Goal: Task Accomplishment & Management: Use online tool/utility

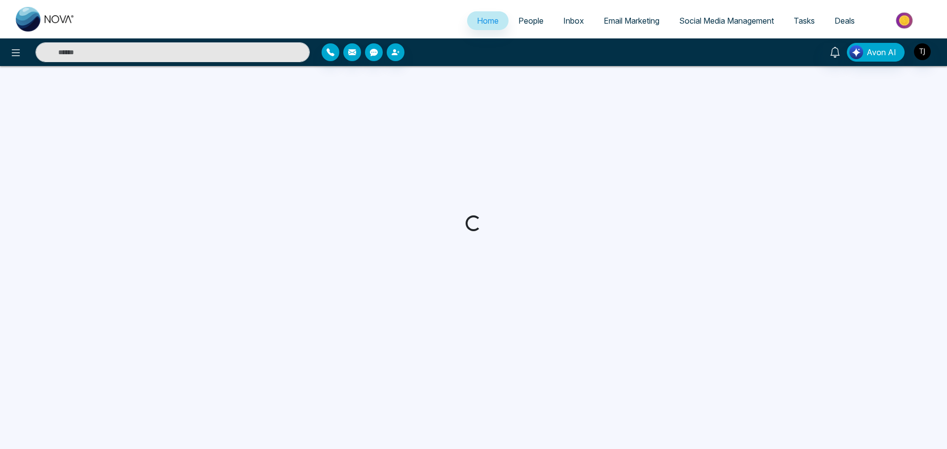
select select "*"
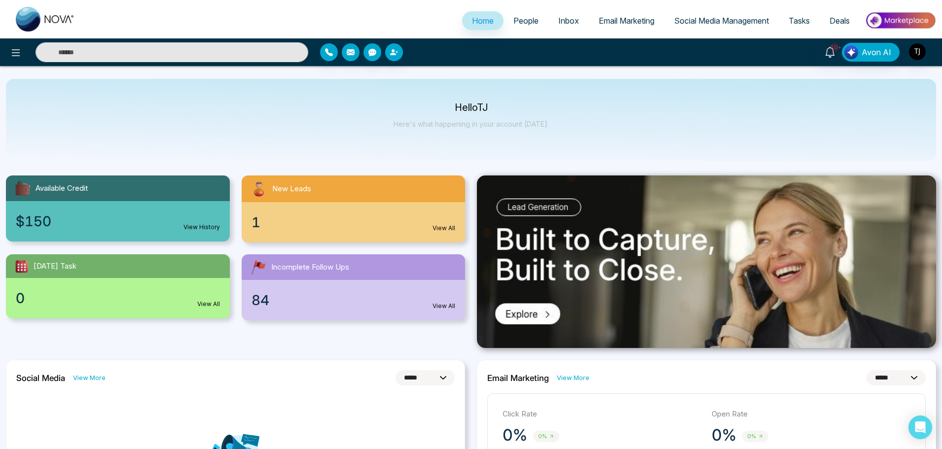
click at [559, 20] on span "Inbox" at bounding box center [568, 21] width 21 height 10
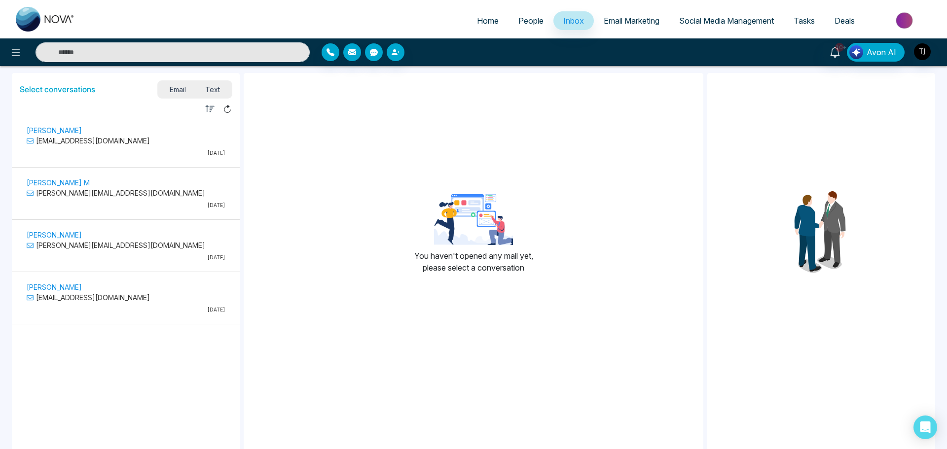
click at [842, 24] on span "Deals" at bounding box center [844, 21] width 20 height 10
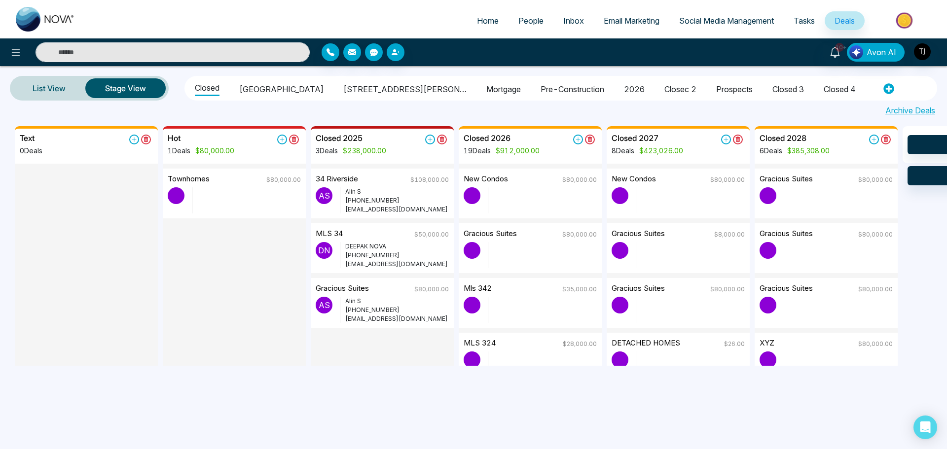
click at [369, 193] on p "[PERSON_NAME]" at bounding box center [397, 191] width 104 height 9
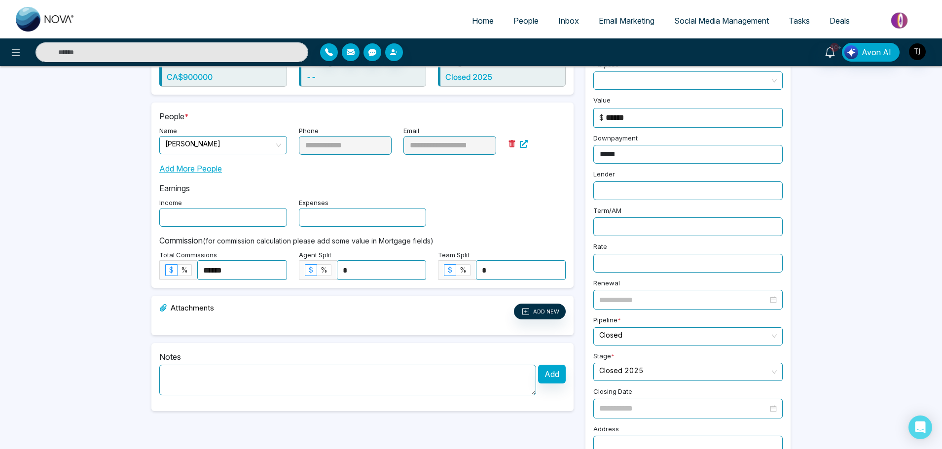
click at [60, 212] on div "**********" at bounding box center [471, 184] width 942 height 604
click at [473, 201] on div "Income Expenses" at bounding box center [362, 211] width 418 height 31
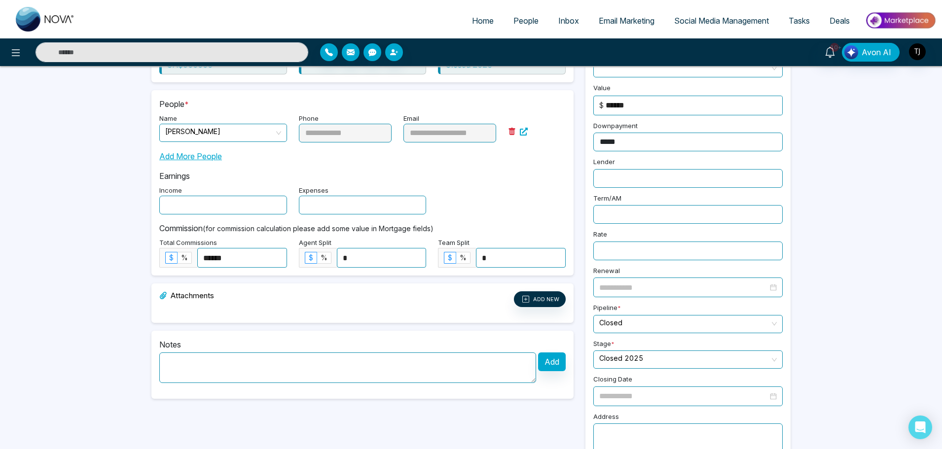
scroll to position [131, 0]
drag, startPoint x: 200, startPoint y: 176, endPoint x: 153, endPoint y: 174, distance: 47.4
click at [153, 174] on div "**********" at bounding box center [362, 182] width 422 height 185
copy p "Earnings"
click at [515, 192] on div "Income Expenses" at bounding box center [362, 198] width 418 height 31
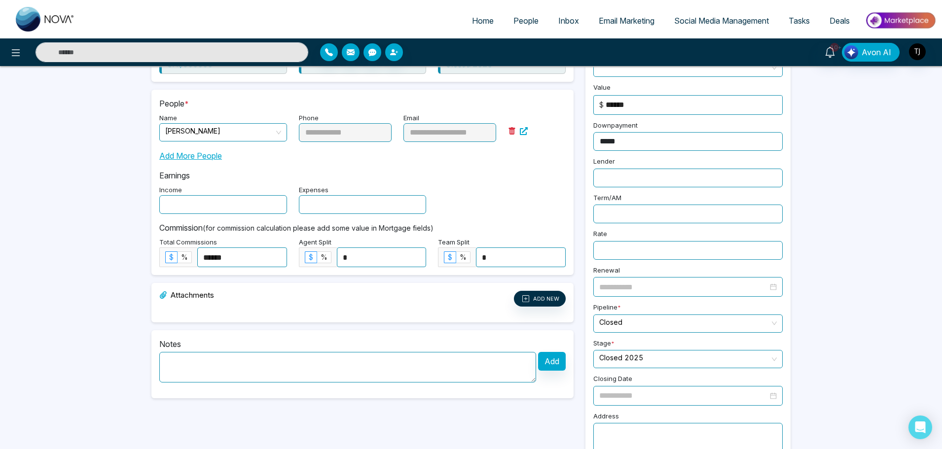
click at [328, 194] on label "Expenses" at bounding box center [314, 190] width 30 height 10
click at [328, 185] on label "Expenses" at bounding box center [314, 190] width 30 height 10
click at [323, 188] on label "Expenses" at bounding box center [314, 190] width 30 height 10
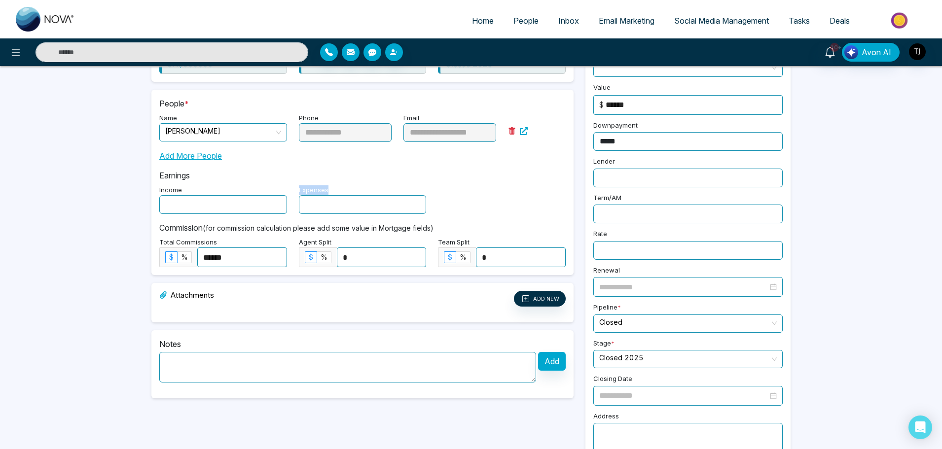
click at [323, 188] on label "Expenses" at bounding box center [314, 190] width 30 height 10
copy label "Expenses"
click at [502, 185] on div "Income Expenses" at bounding box center [362, 198] width 418 height 31
click at [68, 269] on div "**********" at bounding box center [471, 171] width 942 height 604
click at [121, 222] on div "**********" at bounding box center [471, 171] width 942 height 604
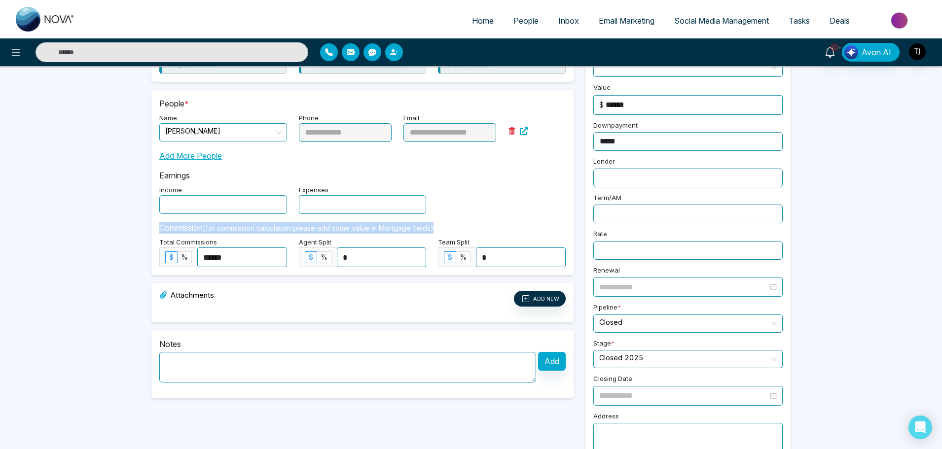
drag, startPoint x: 159, startPoint y: 226, endPoint x: 445, endPoint y: 223, distance: 285.5
click at [445, 223] on p "Commission (for commission calculation please add some value in Mortgage fields)" at bounding box center [362, 228] width 406 height 12
copy p "Commission (for commission calculation please add some value in Mortgage fields)"
click at [139, 251] on div "**********" at bounding box center [471, 171] width 942 height 604
click at [183, 253] on span "%" at bounding box center [184, 257] width 7 height 8
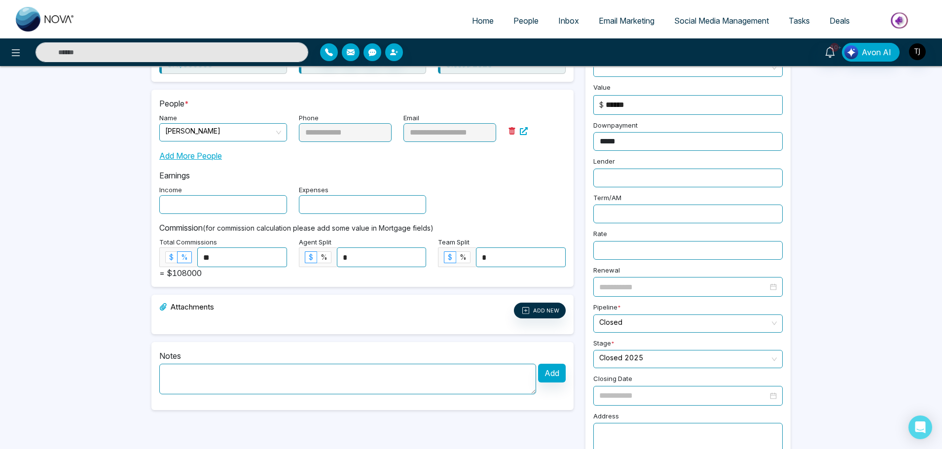
click at [171, 258] on span "$" at bounding box center [171, 257] width 4 height 8
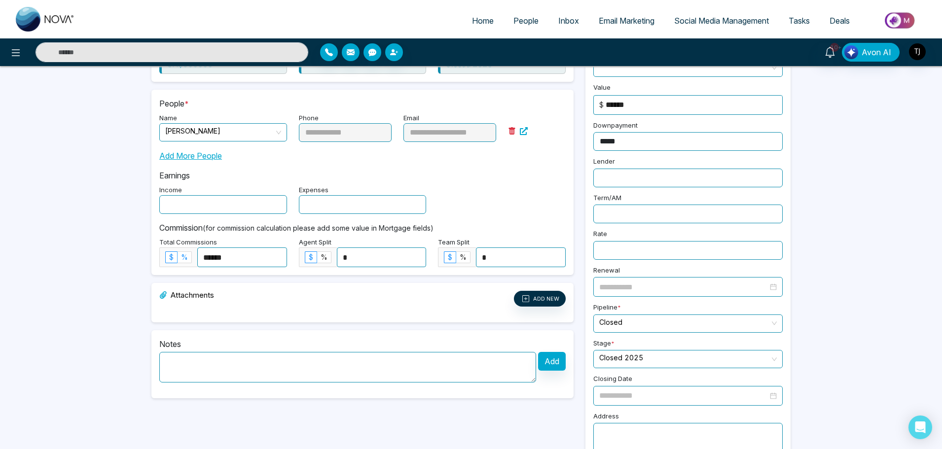
click at [187, 261] on span "%" at bounding box center [184, 257] width 7 height 8
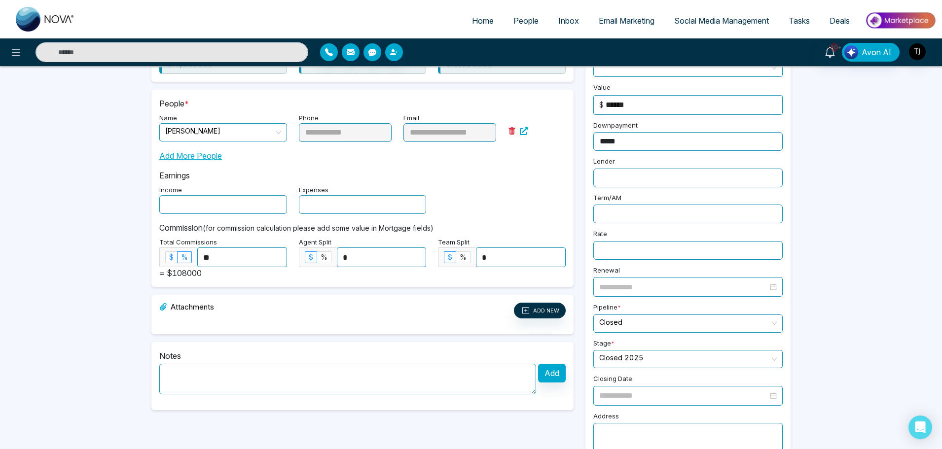
click at [168, 258] on label "$" at bounding box center [171, 257] width 12 height 12
type input "******"
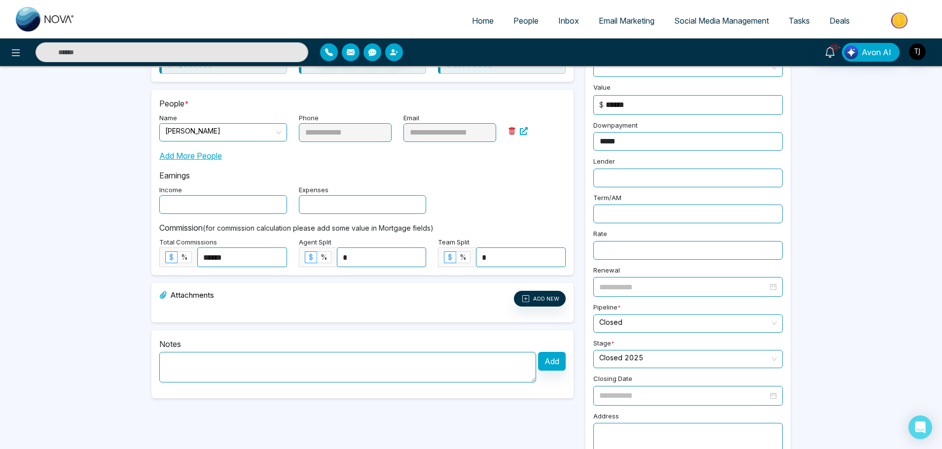
click at [331, 244] on label "Agent Split" at bounding box center [315, 243] width 33 height 10
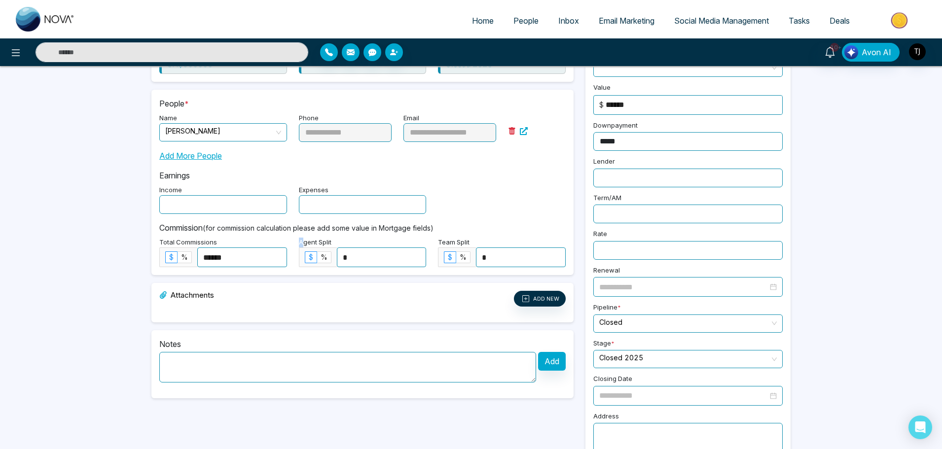
click at [331, 244] on label "Agent Split" at bounding box center [315, 243] width 33 height 10
click at [330, 244] on label "Agent Split" at bounding box center [315, 243] width 33 height 10
click at [311, 244] on label "Agent Split" at bounding box center [315, 243] width 33 height 10
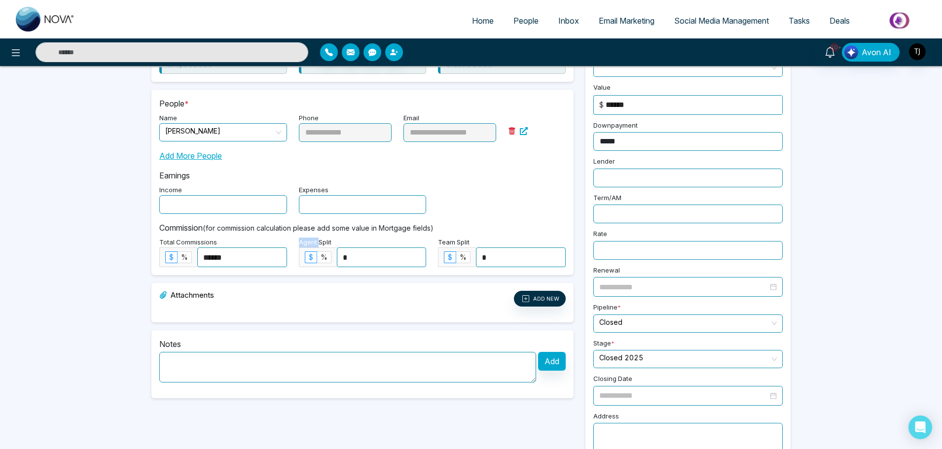
click at [311, 244] on label "Agent Split" at bounding box center [315, 243] width 33 height 10
click at [323, 240] on label "Agent Split" at bounding box center [315, 243] width 33 height 10
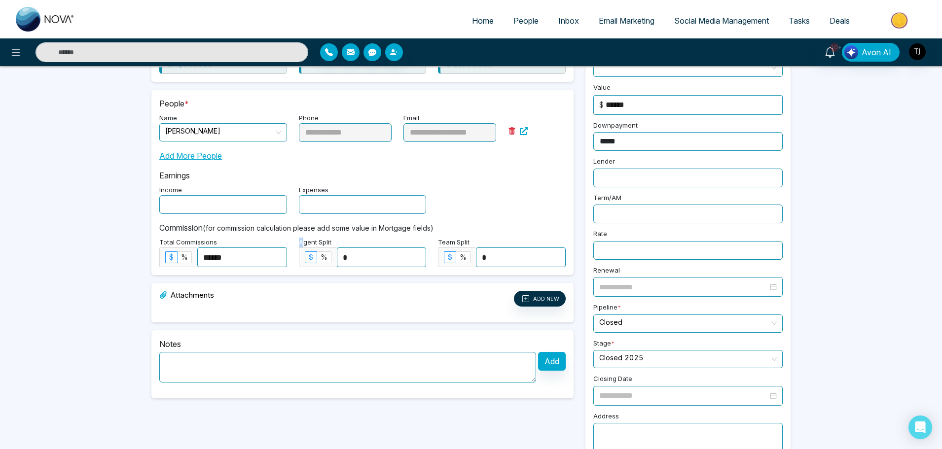
click at [323, 240] on label "Agent Split" at bounding box center [315, 243] width 33 height 10
click at [332, 242] on div "Agent Split $ % *" at bounding box center [363, 252] width 140 height 32
drag, startPoint x: 332, startPoint y: 242, endPoint x: 299, endPoint y: 246, distance: 33.8
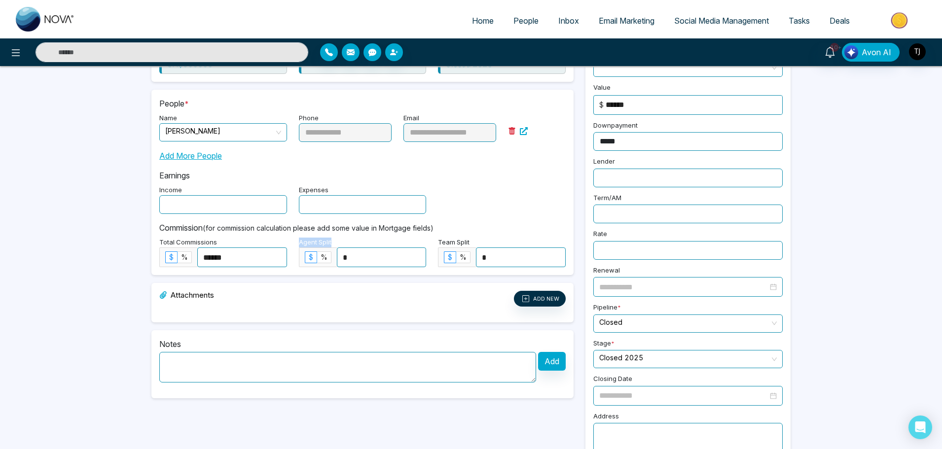
click at [299, 246] on div "Agent Split $ % *" at bounding box center [363, 252] width 140 height 32
copy label "Agent Split"
click at [457, 242] on label "Team Split" at bounding box center [454, 243] width 32 height 10
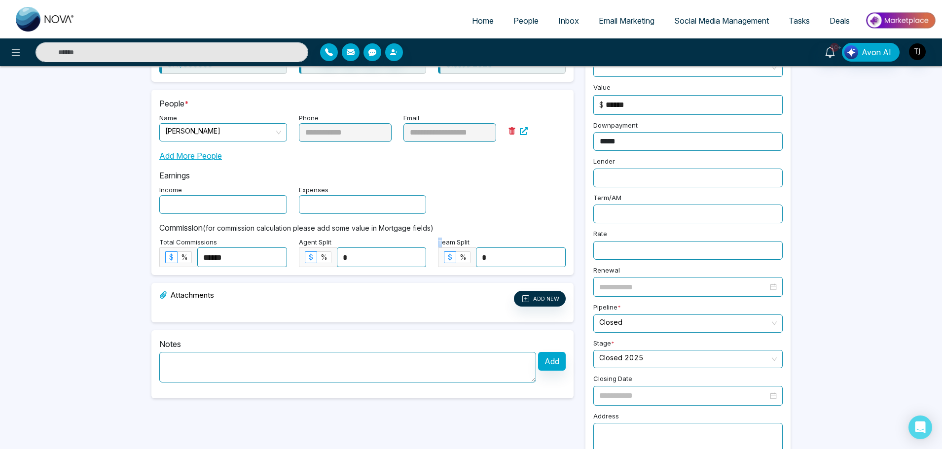
click at [457, 242] on label "Team Split" at bounding box center [454, 243] width 32 height 10
click at [471, 238] on div "Team Split $ % *" at bounding box center [502, 252] width 140 height 32
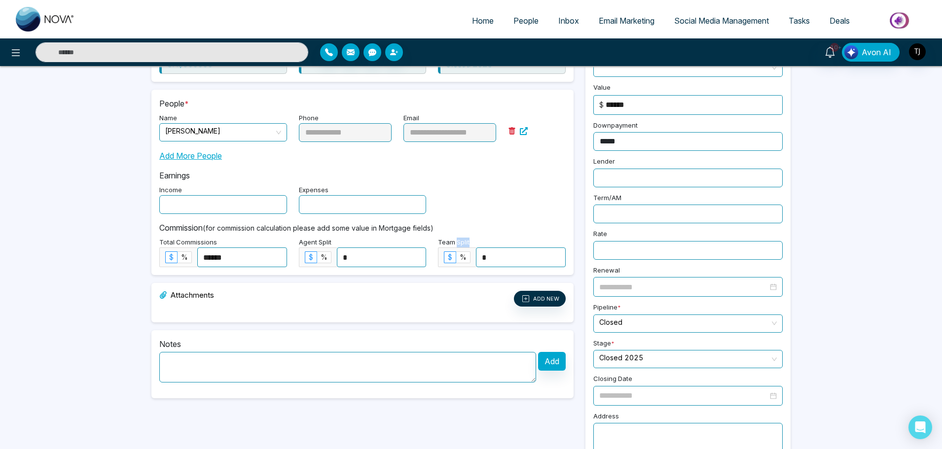
click at [471, 238] on div "Team Split $ % *" at bounding box center [502, 252] width 140 height 32
click at [473, 246] on div "Team Split $ % *" at bounding box center [502, 252] width 140 height 32
click at [469, 241] on label "Team Split" at bounding box center [454, 243] width 32 height 10
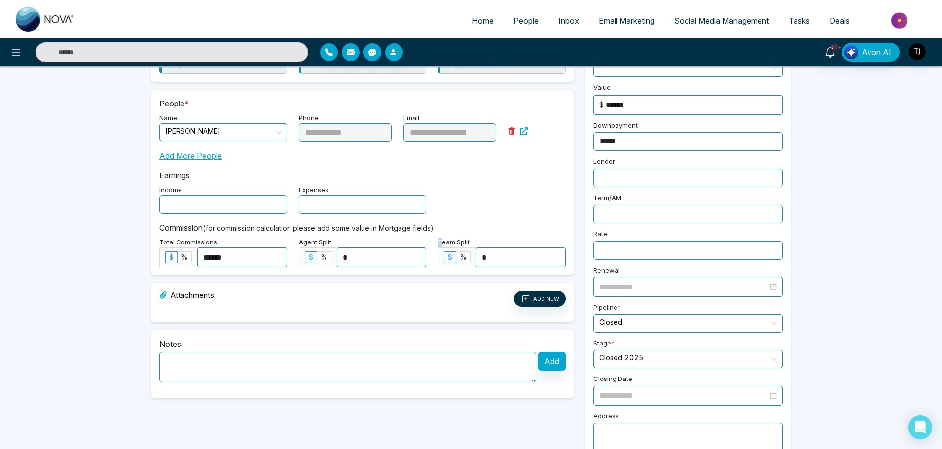
click at [469, 241] on label "Team Split" at bounding box center [454, 243] width 32 height 10
click at [474, 242] on div "Team Split $ % *" at bounding box center [502, 252] width 140 height 32
drag, startPoint x: 468, startPoint y: 243, endPoint x: 437, endPoint y: 247, distance: 31.9
click at [437, 247] on div "Team Split $ % *" at bounding box center [502, 252] width 140 height 32
click at [469, 245] on label "Team Split" at bounding box center [454, 243] width 32 height 10
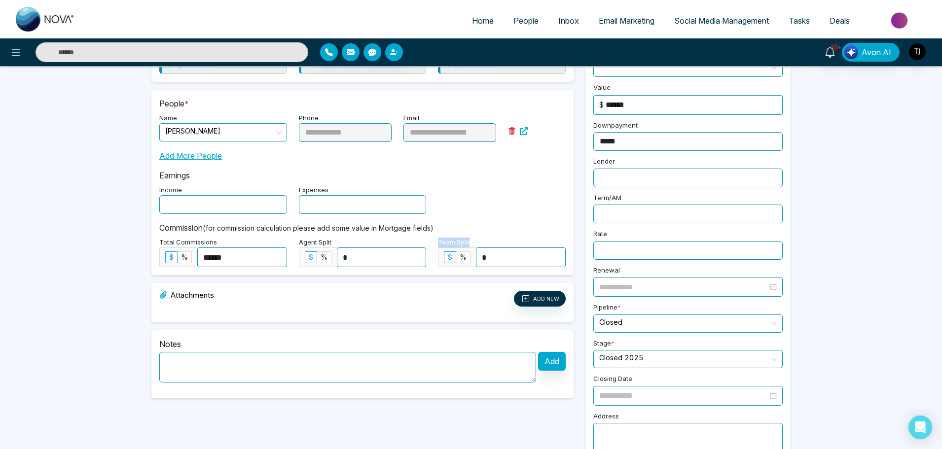
drag, startPoint x: 475, startPoint y: 241, endPoint x: 437, endPoint y: 242, distance: 38.0
click at [437, 242] on div "Team Split $ % *" at bounding box center [502, 252] width 140 height 32
copy label "Team Split"
click at [212, 332] on div "Notes Add" at bounding box center [362, 364] width 422 height 68
click at [229, 320] on div "Attachments ADD NEW" at bounding box center [362, 302] width 422 height 39
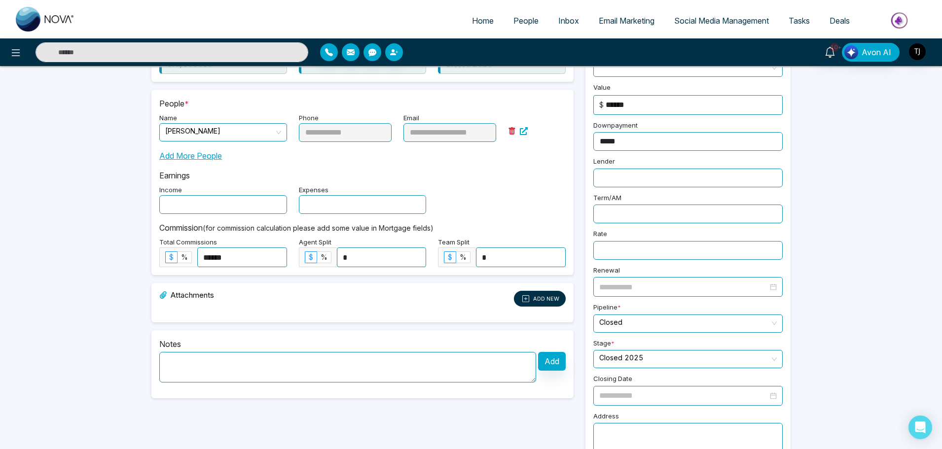
click at [541, 302] on button "ADD NEW" at bounding box center [540, 299] width 52 height 16
click at [524, 145] on div "Add More People" at bounding box center [362, 152] width 406 height 20
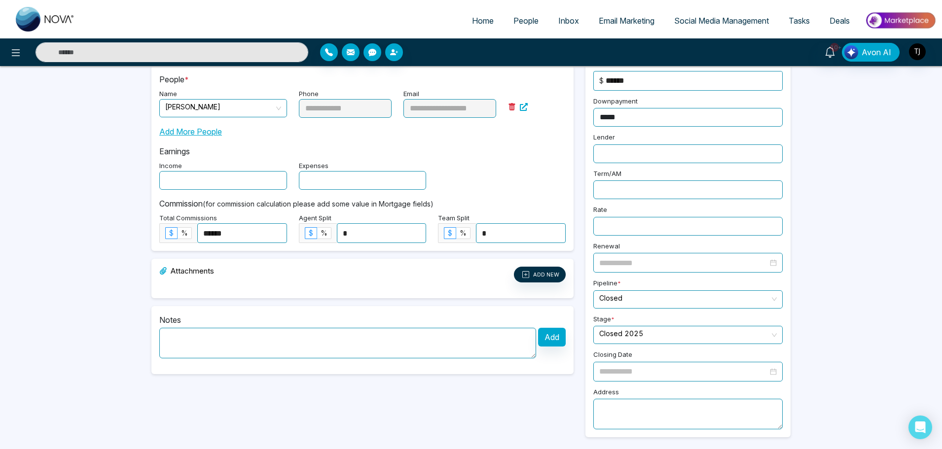
click at [98, 266] on div "**********" at bounding box center [471, 147] width 942 height 604
click at [553, 340] on button "Add" at bounding box center [552, 337] width 28 height 19
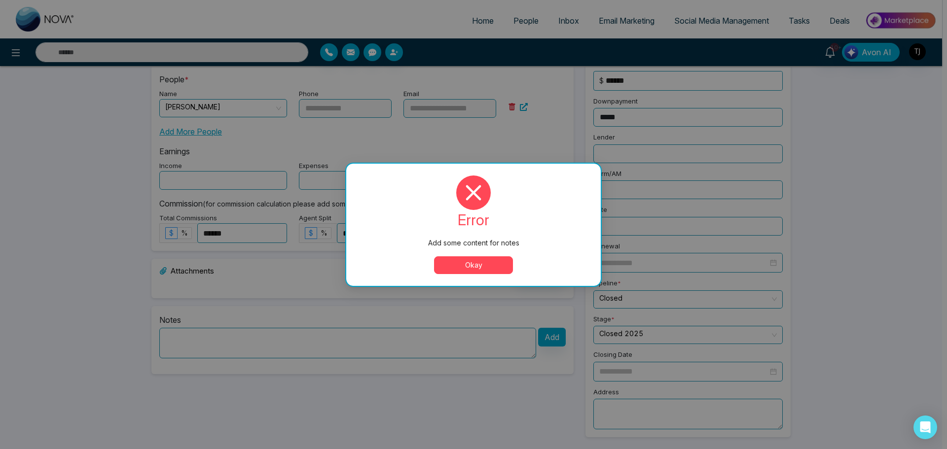
click at [488, 264] on button "Okay" at bounding box center [473, 265] width 79 height 18
